Goal: Check status: Check status

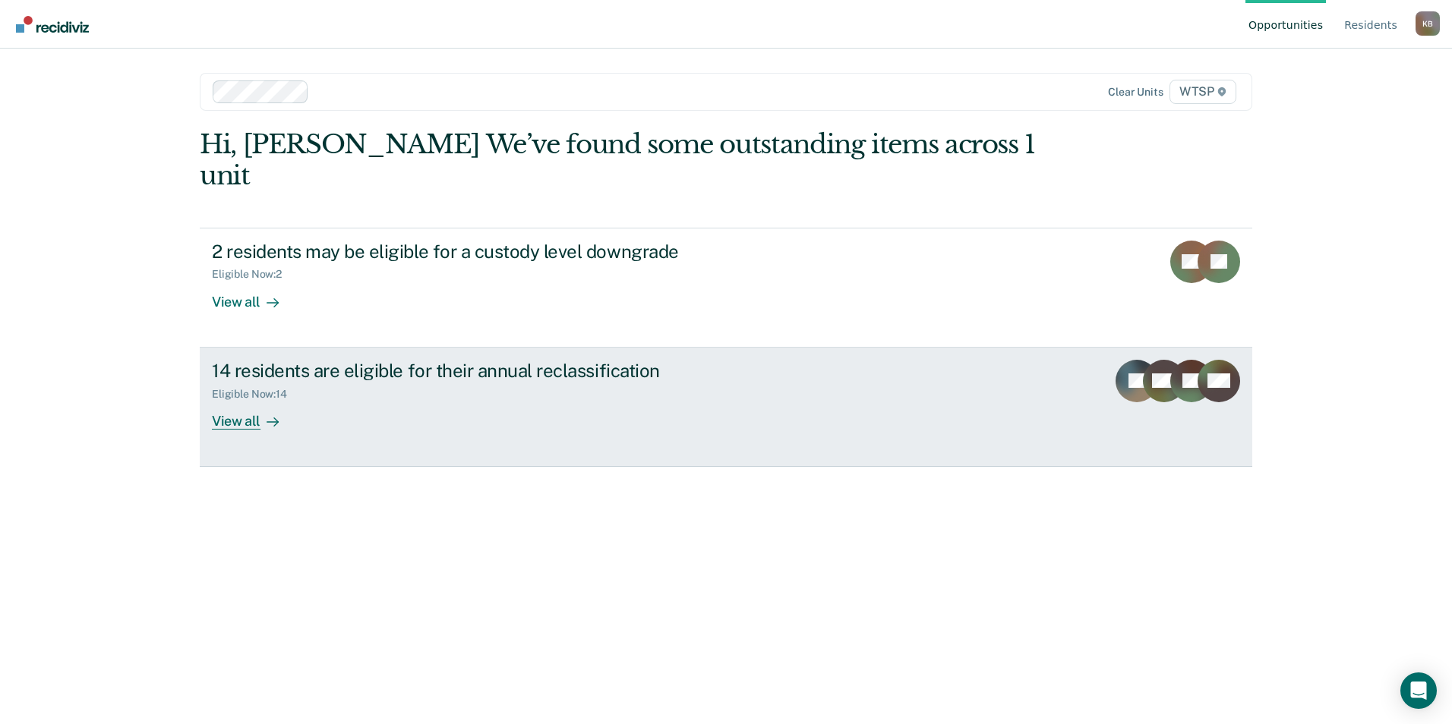
click at [239, 400] on div "View all" at bounding box center [254, 415] width 85 height 30
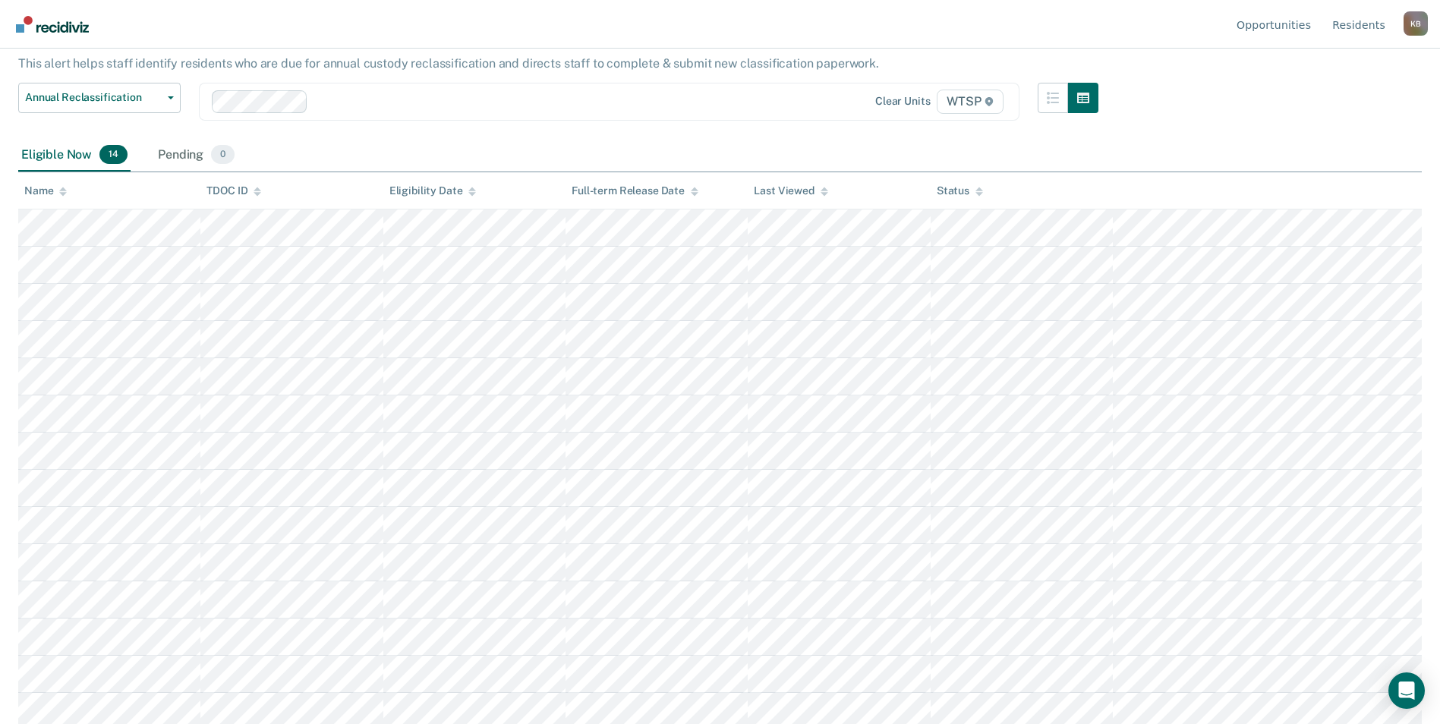
scroll to position [98, 0]
